Goal: Entertainment & Leisure: Consume media (video, audio)

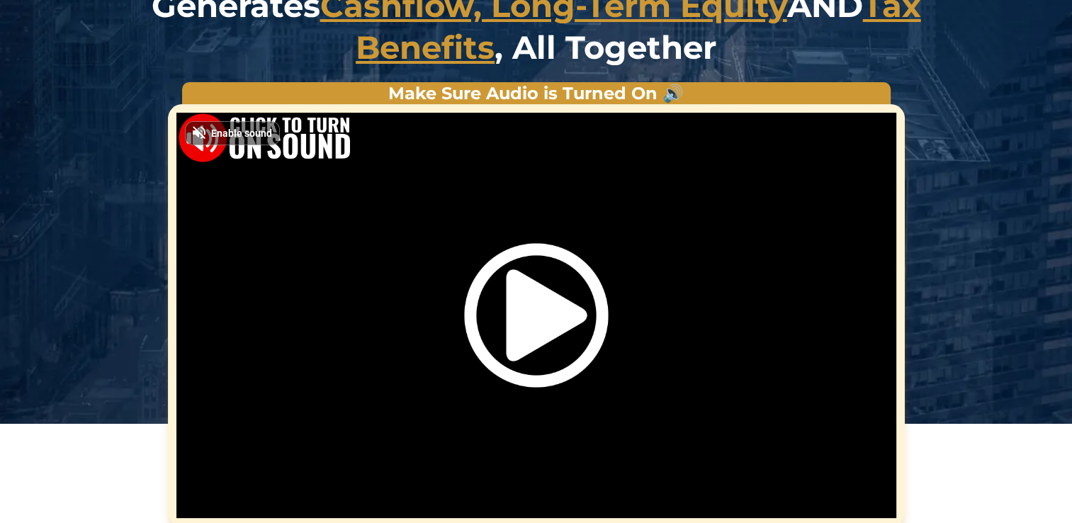
scroll to position [258, 0]
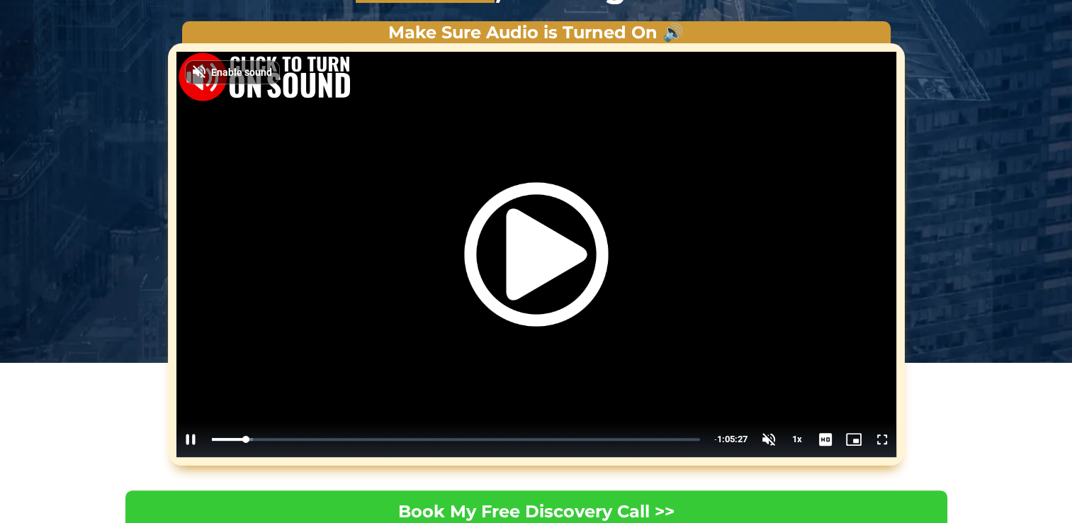
click at [553, 239] on img "Video Player" at bounding box center [536, 254] width 144 height 144
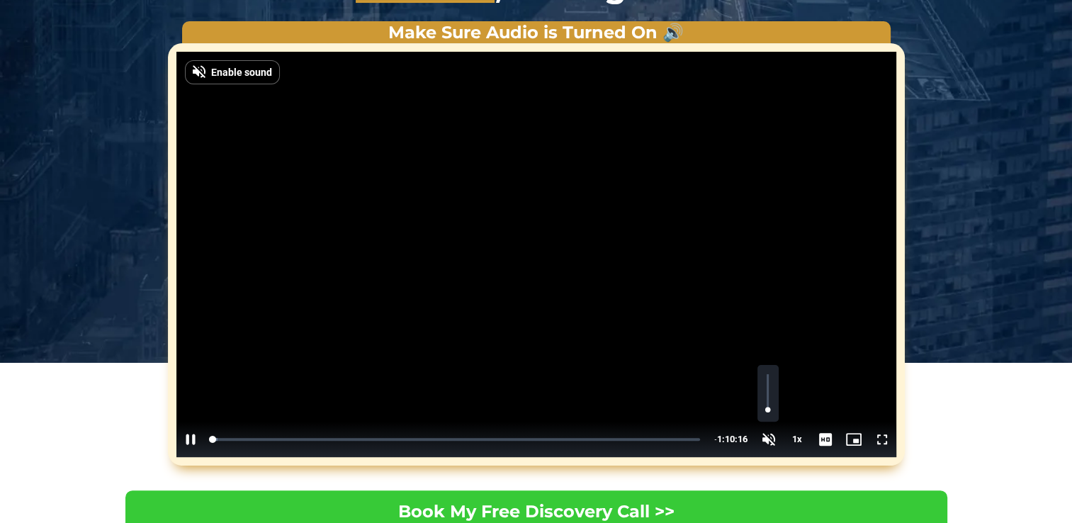
click at [767, 439] on span "Video Player" at bounding box center [769, 439] width 28 height 0
drag, startPoint x: 766, startPoint y: 403, endPoint x: 768, endPoint y: 330, distance: 73.0
click at [768, 330] on div "**********" at bounding box center [536, 254] width 720 height 405
click at [444, 210] on video "Video Player" at bounding box center [536, 254] width 720 height 405
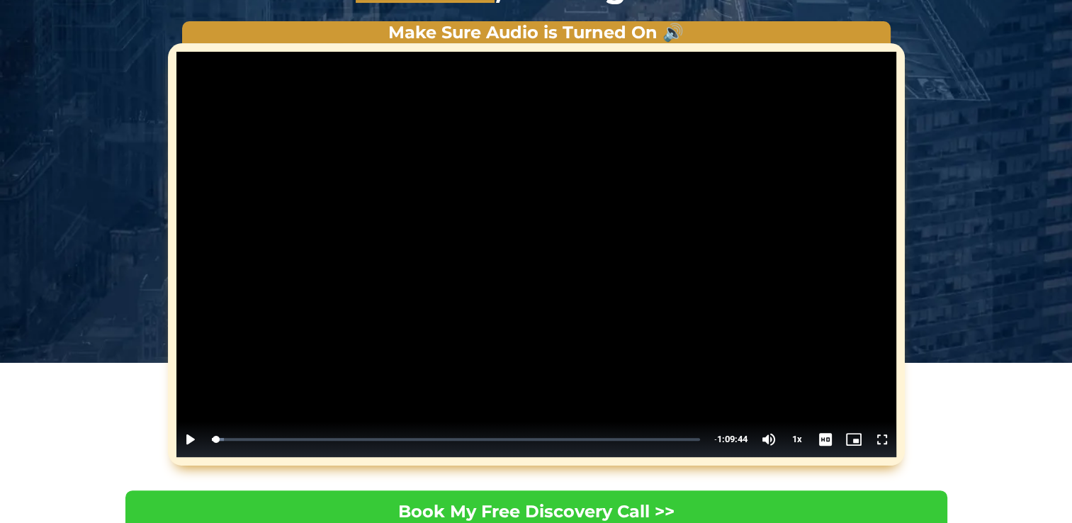
click at [186, 439] on span "Video Player" at bounding box center [190, 439] width 28 height 0
click at [207, 373] on video "Video Player" at bounding box center [536, 254] width 720 height 405
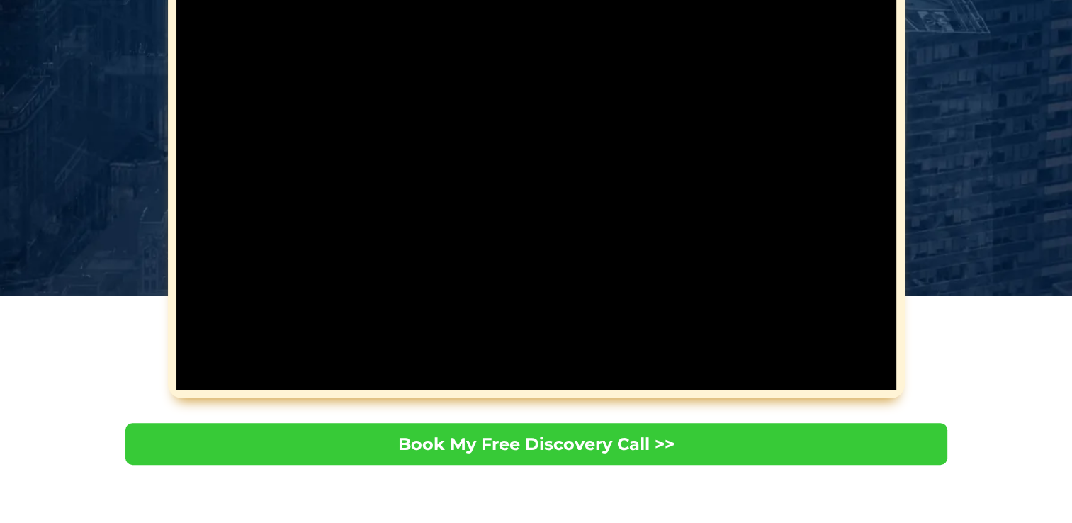
scroll to position [346, 0]
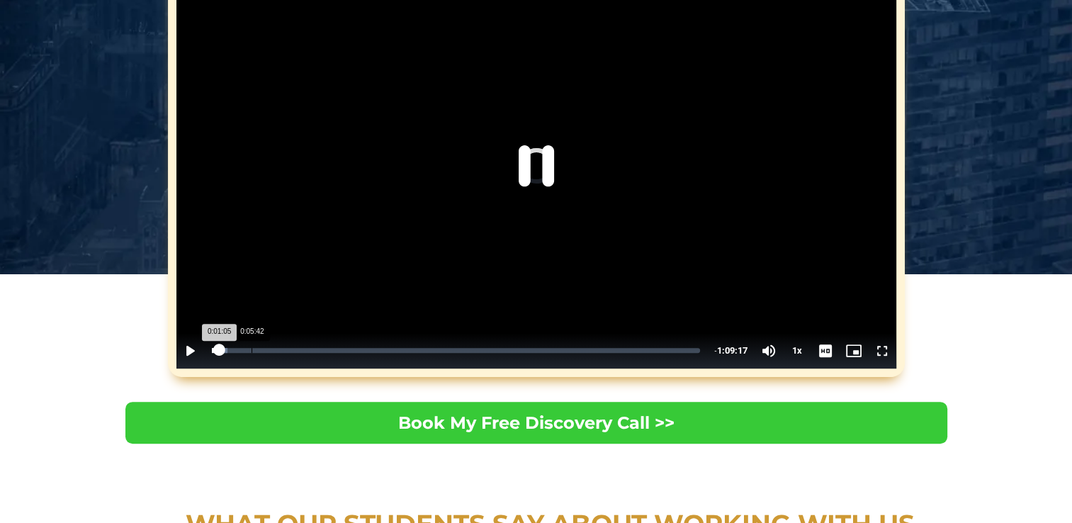
click at [252, 349] on div "0:05:42" at bounding box center [252, 350] width 1 height 5
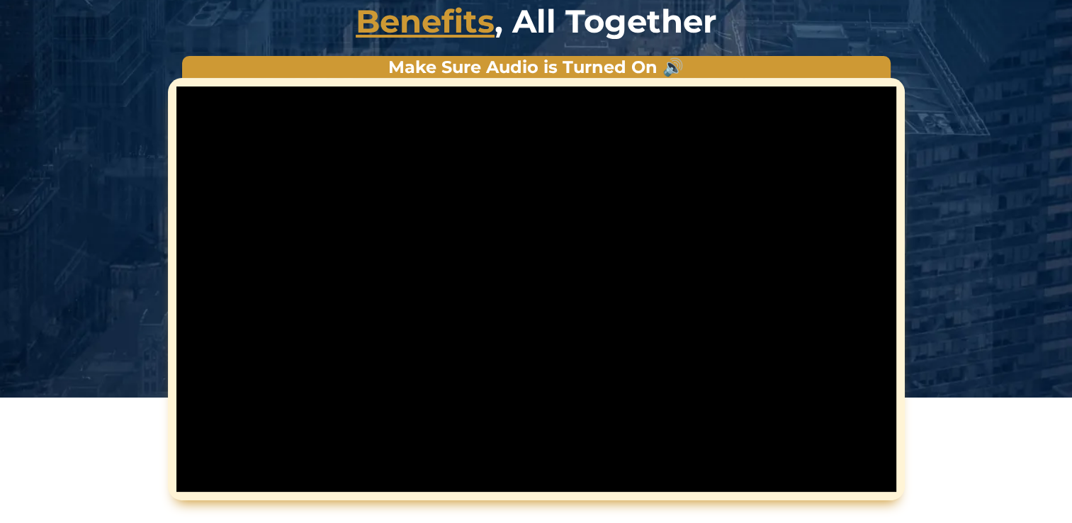
scroll to position [227, 0]
